Goal: Complete application form

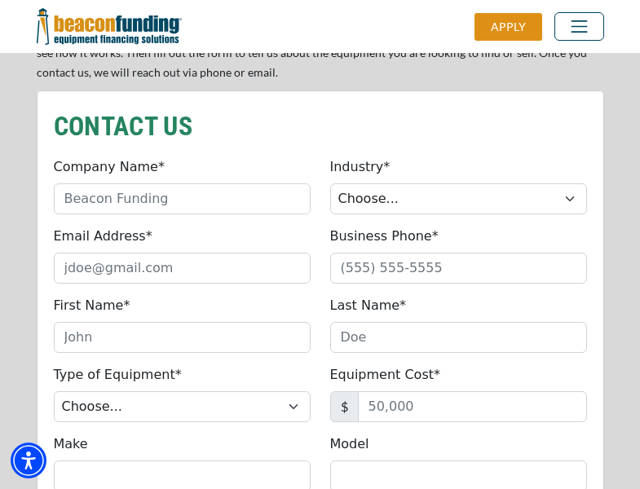
scroll to position [1385, 0]
